Goal: Task Accomplishment & Management: Manage account settings

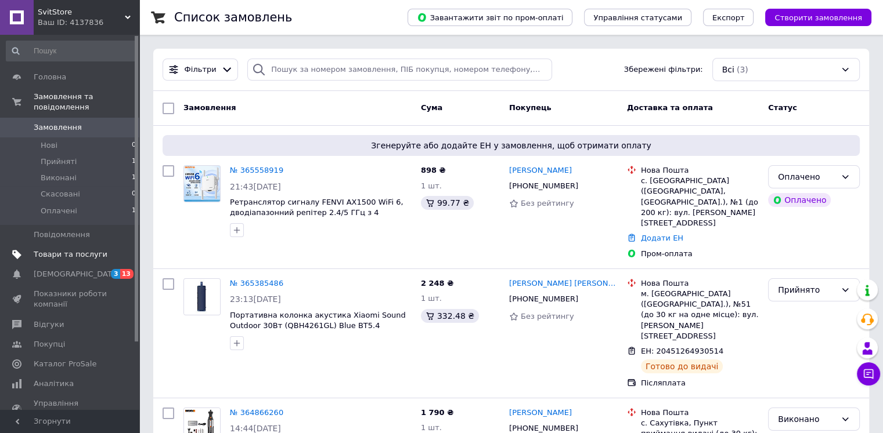
click at [53, 250] on span "Товари та послуги" at bounding box center [71, 255] width 74 height 10
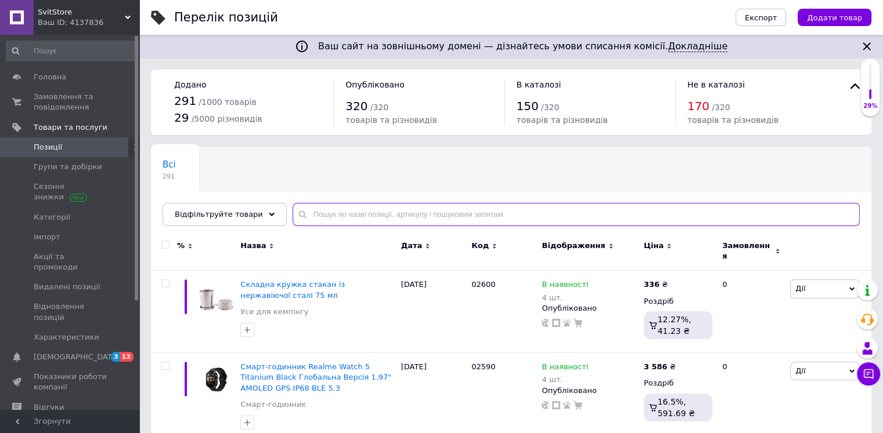
click at [310, 211] on input "text" at bounding box center [575, 214] width 567 height 23
paste input "00590"
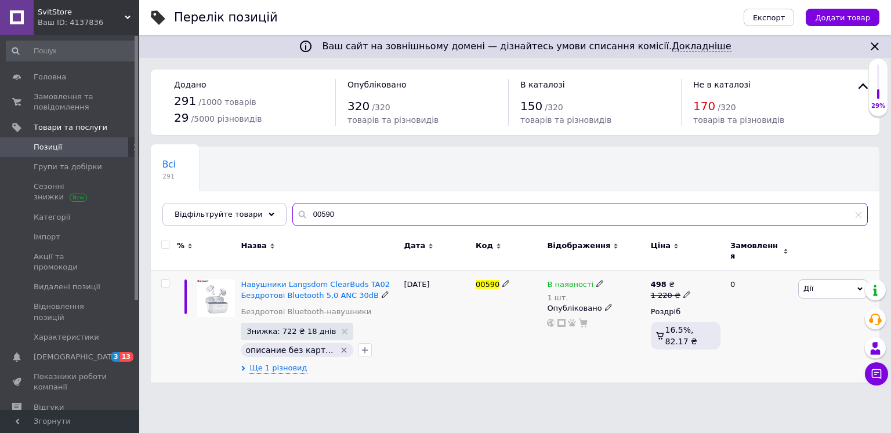
type input "00590"
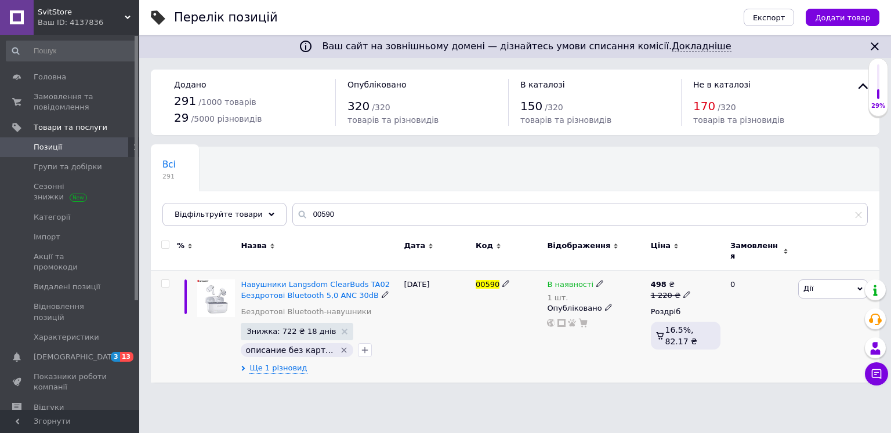
click at [596, 281] on use at bounding box center [599, 284] width 6 height 6
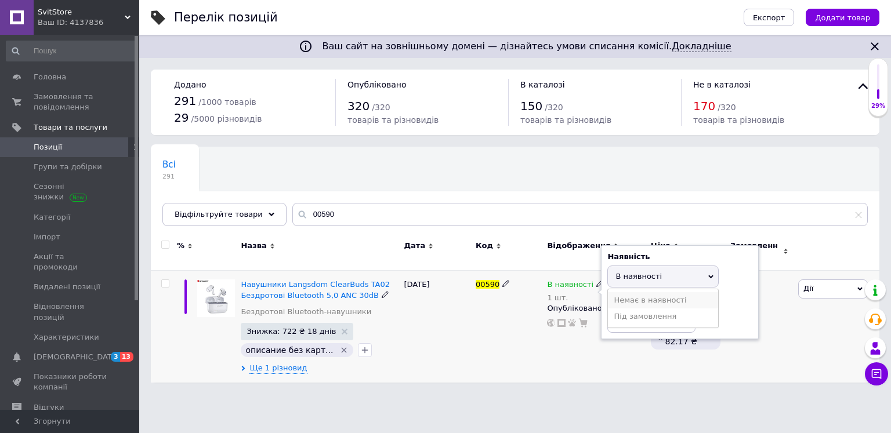
click at [649, 292] on li "Немає в наявності" at bounding box center [663, 300] width 110 height 16
drag, startPoint x: 635, startPoint y: 313, endPoint x: 581, endPoint y: 314, distance: 53.4
click at [583, 313] on div "В наявності 1 шт. Наявність Немає в наявності В наявності Під замовлення Залишк…" at bounding box center [595, 304] width 97 height 48
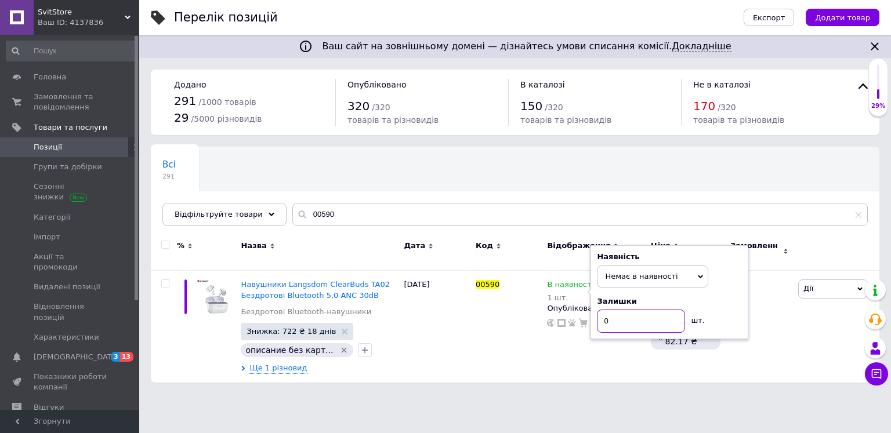
type input "0"
click at [621, 395] on html "SvitStore Ваш ID: 4137836 Сайт SvitStore Кабінет покупця Перевірити стан систем…" at bounding box center [445, 197] width 891 height 395
